Goal: Information Seeking & Learning: Compare options

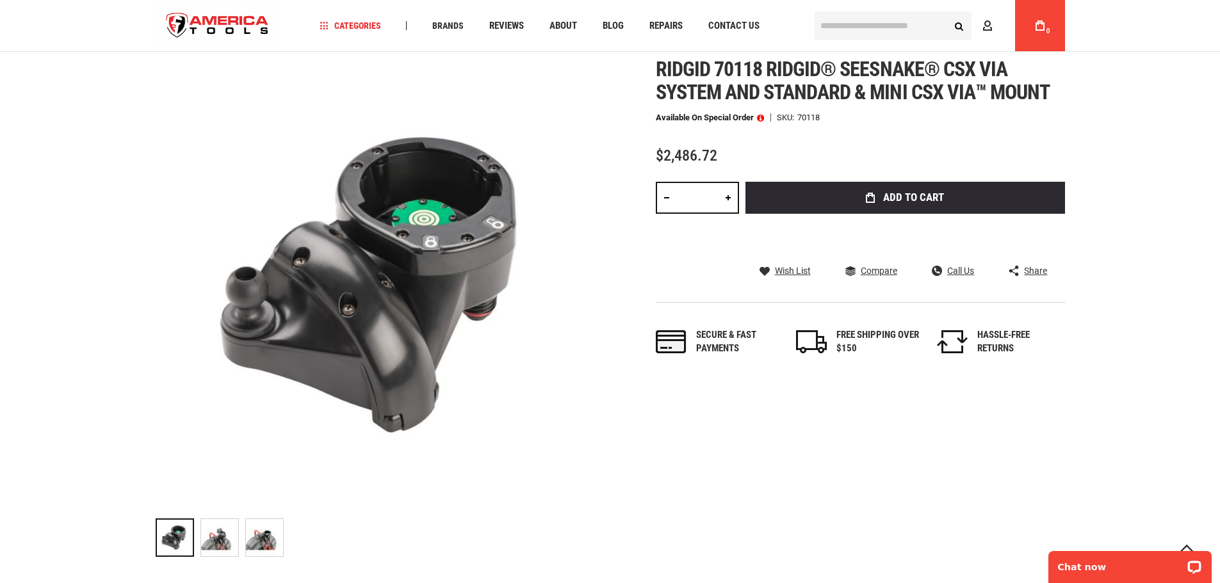
scroll to position [128, 0]
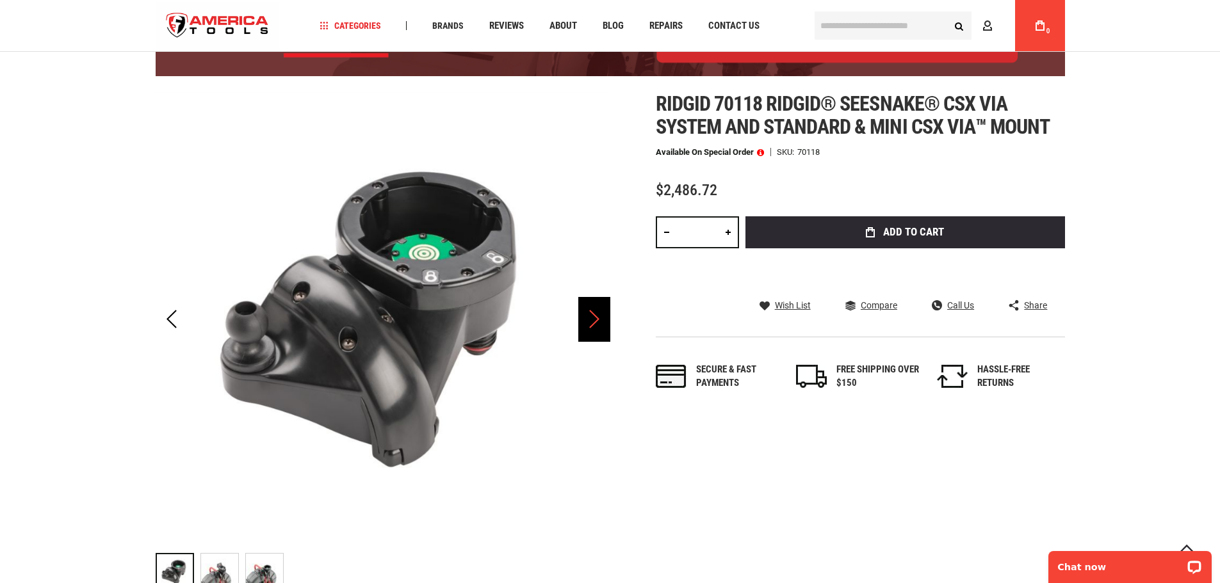
click at [601, 325] on div "Next" at bounding box center [594, 319] width 32 height 45
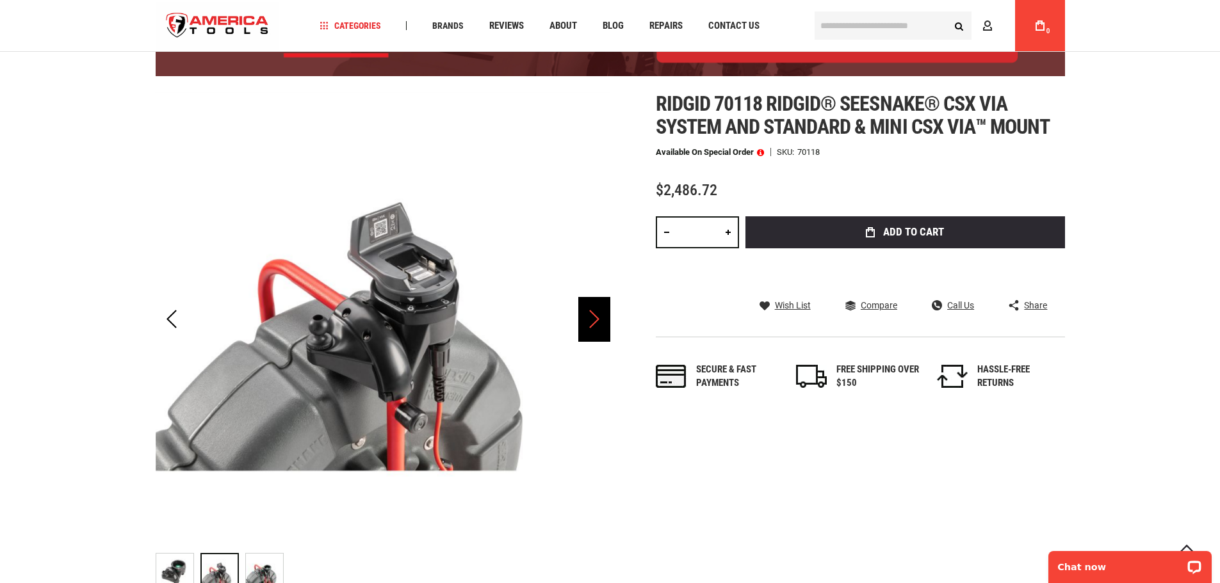
click at [601, 325] on div "Next" at bounding box center [594, 319] width 32 height 45
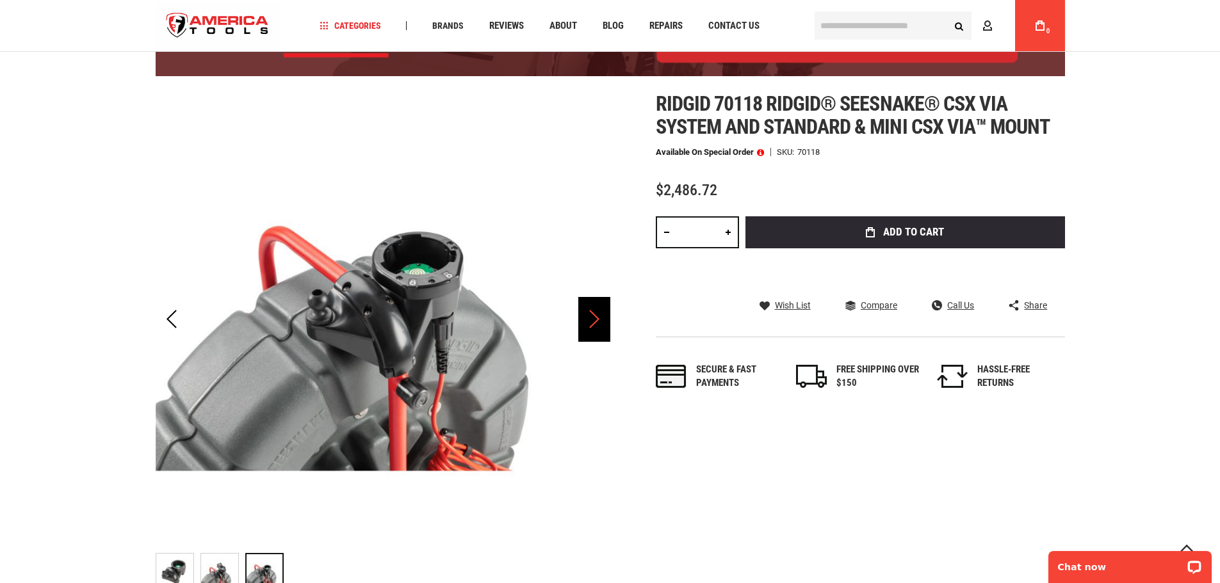
click at [601, 325] on div "Next" at bounding box center [594, 319] width 32 height 45
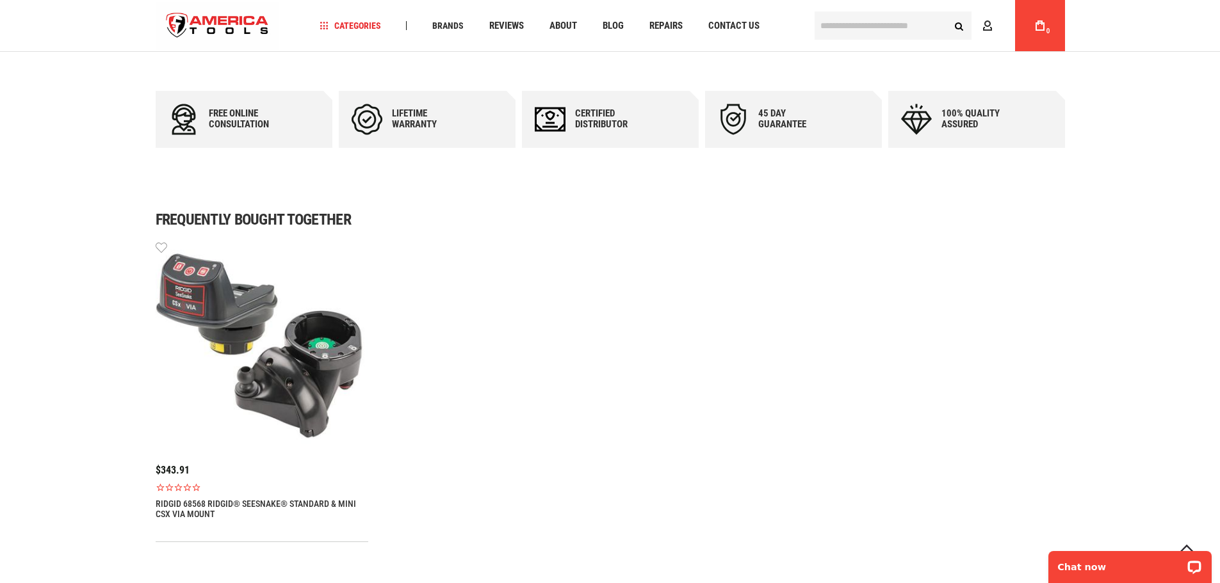
scroll to position [704, 0]
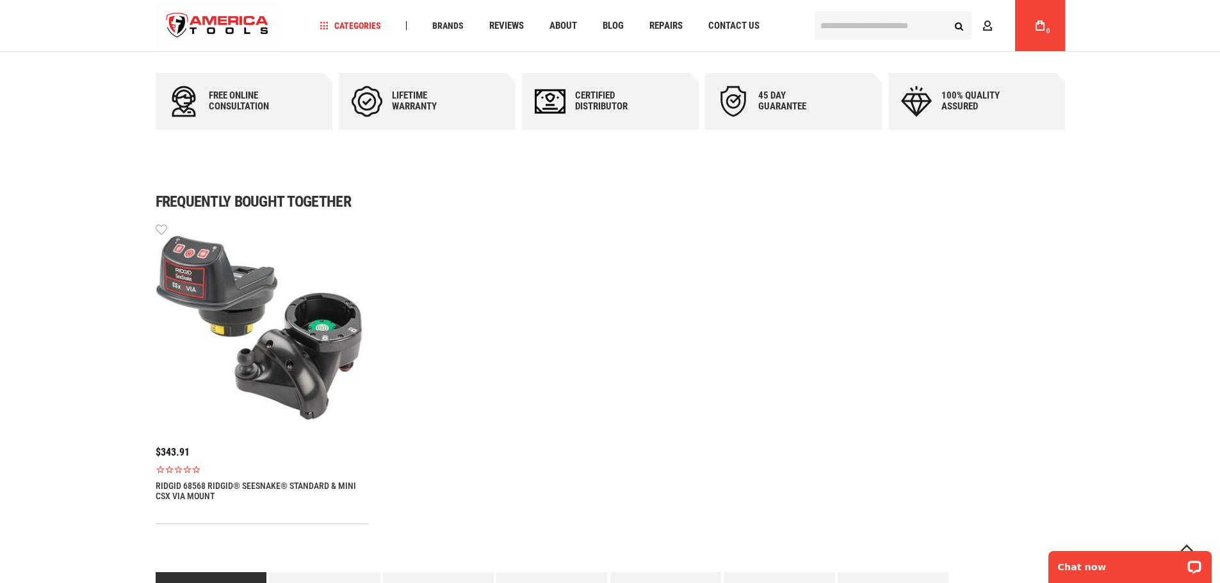
click at [314, 335] on img at bounding box center [262, 328] width 213 height 213
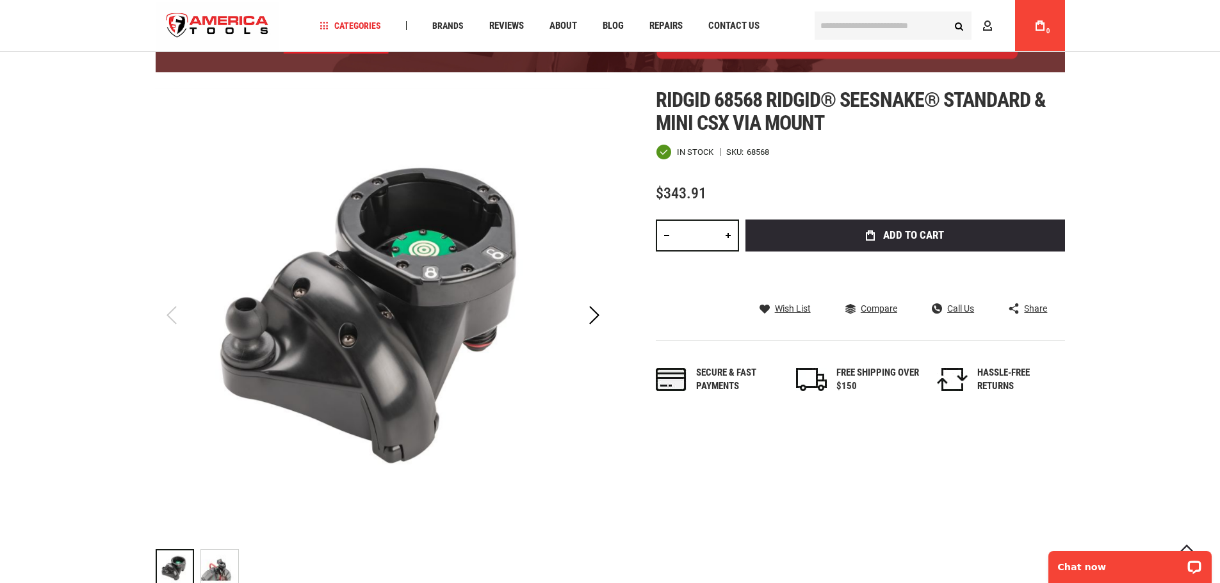
scroll to position [128, 0]
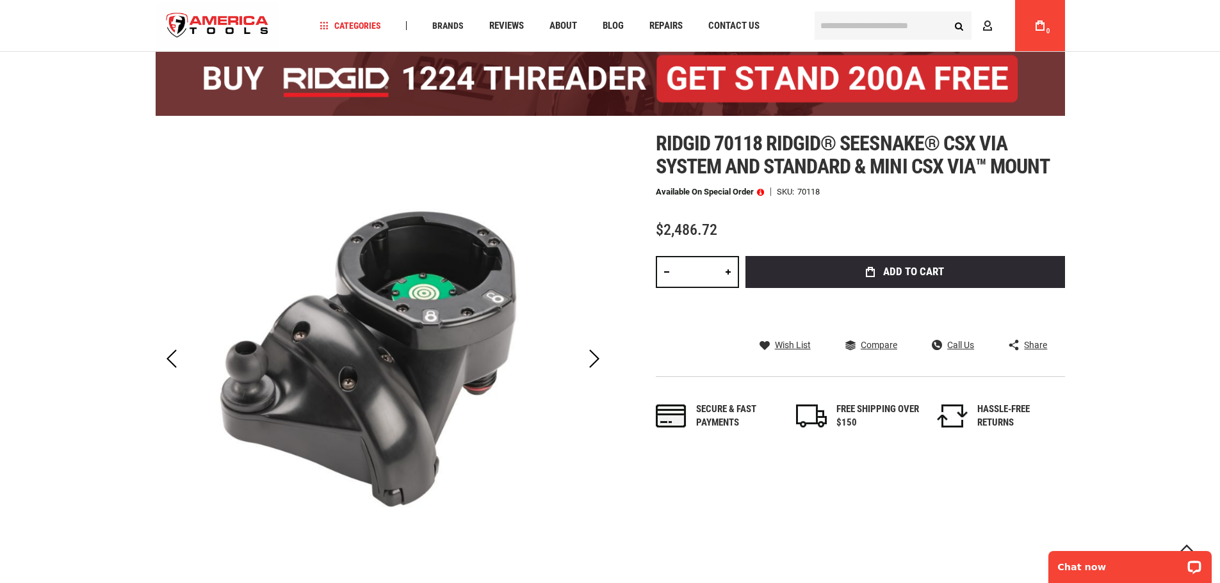
scroll to position [59, 0]
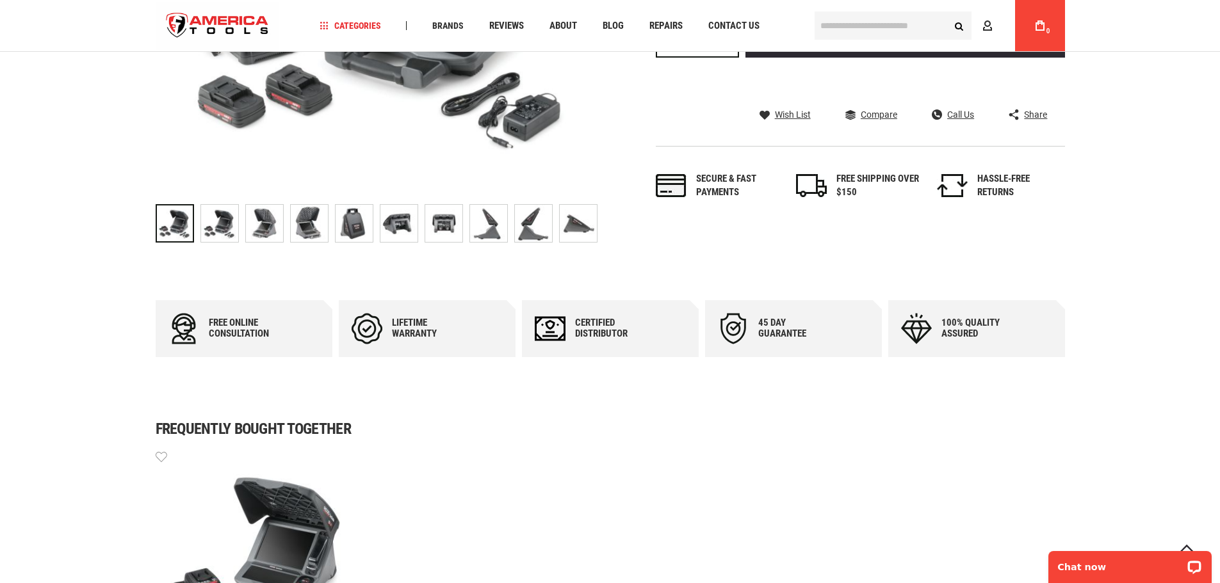
scroll to position [512, 0]
